Goal: Find specific page/section: Find specific page/section

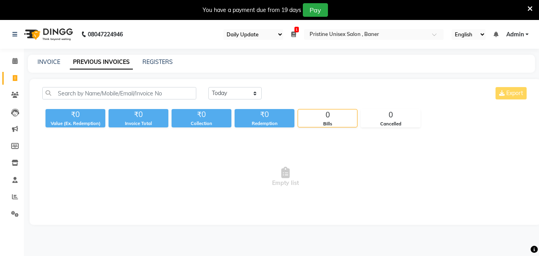
select select "110"
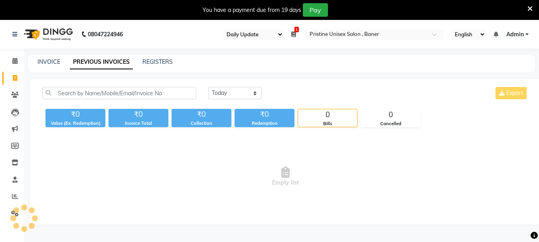
select select "110"
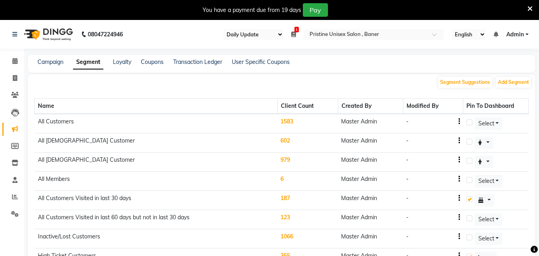
select select "110"
